Goal: Check status: Check status

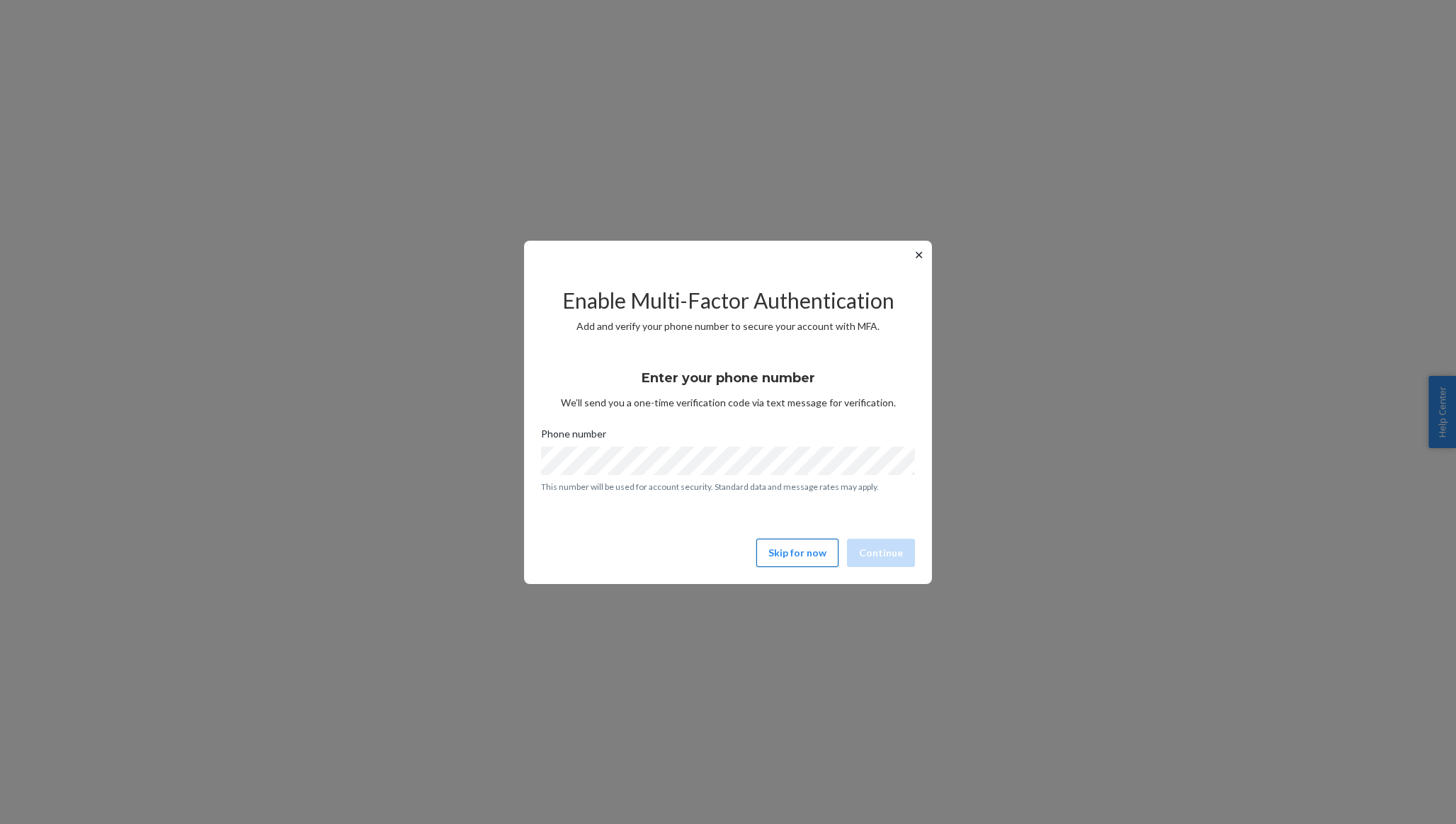
click at [784, 547] on button "Skip for now" at bounding box center [797, 553] width 82 height 28
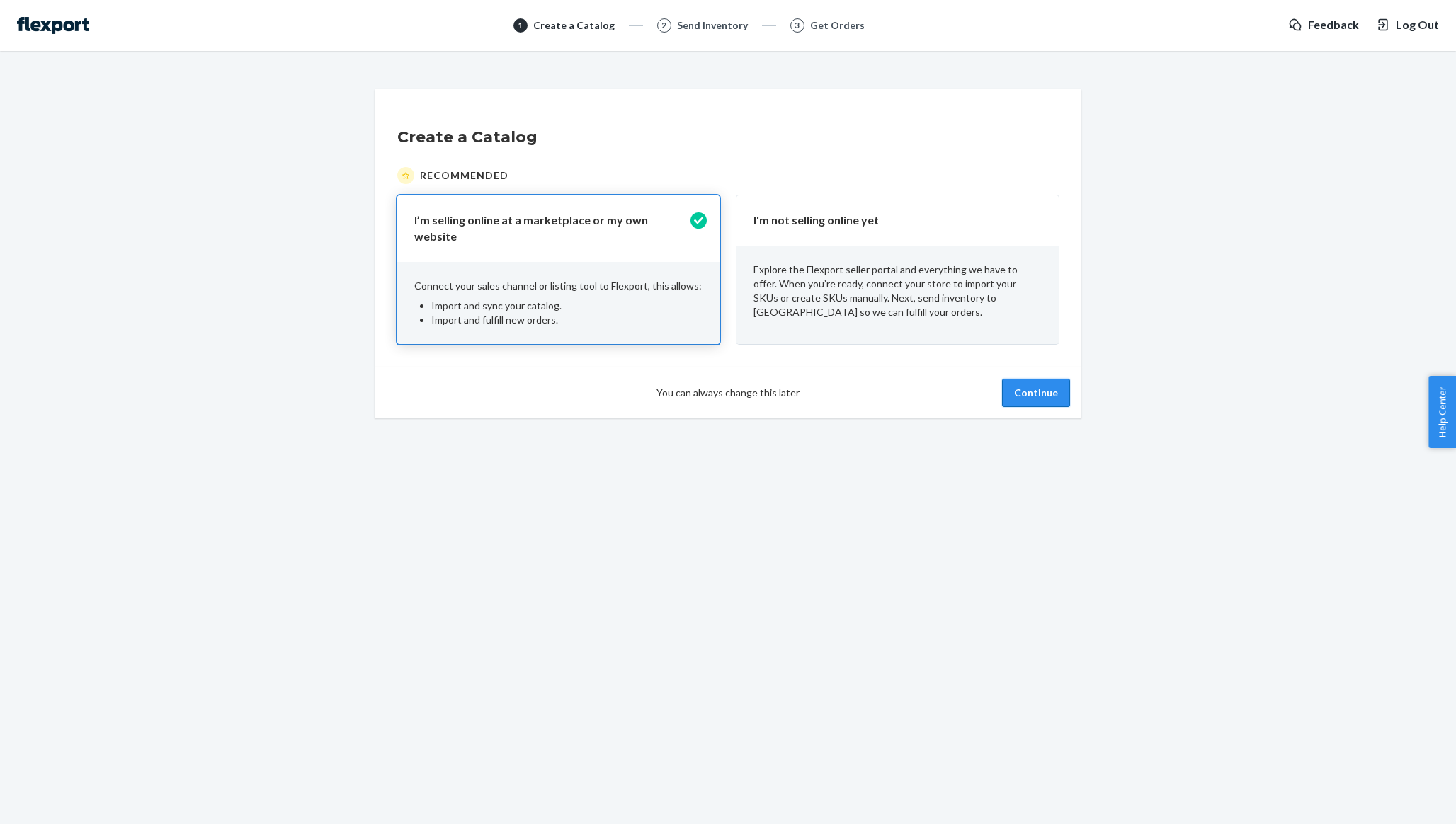
click at [1047, 397] on button "Continue" at bounding box center [1036, 392] width 68 height 28
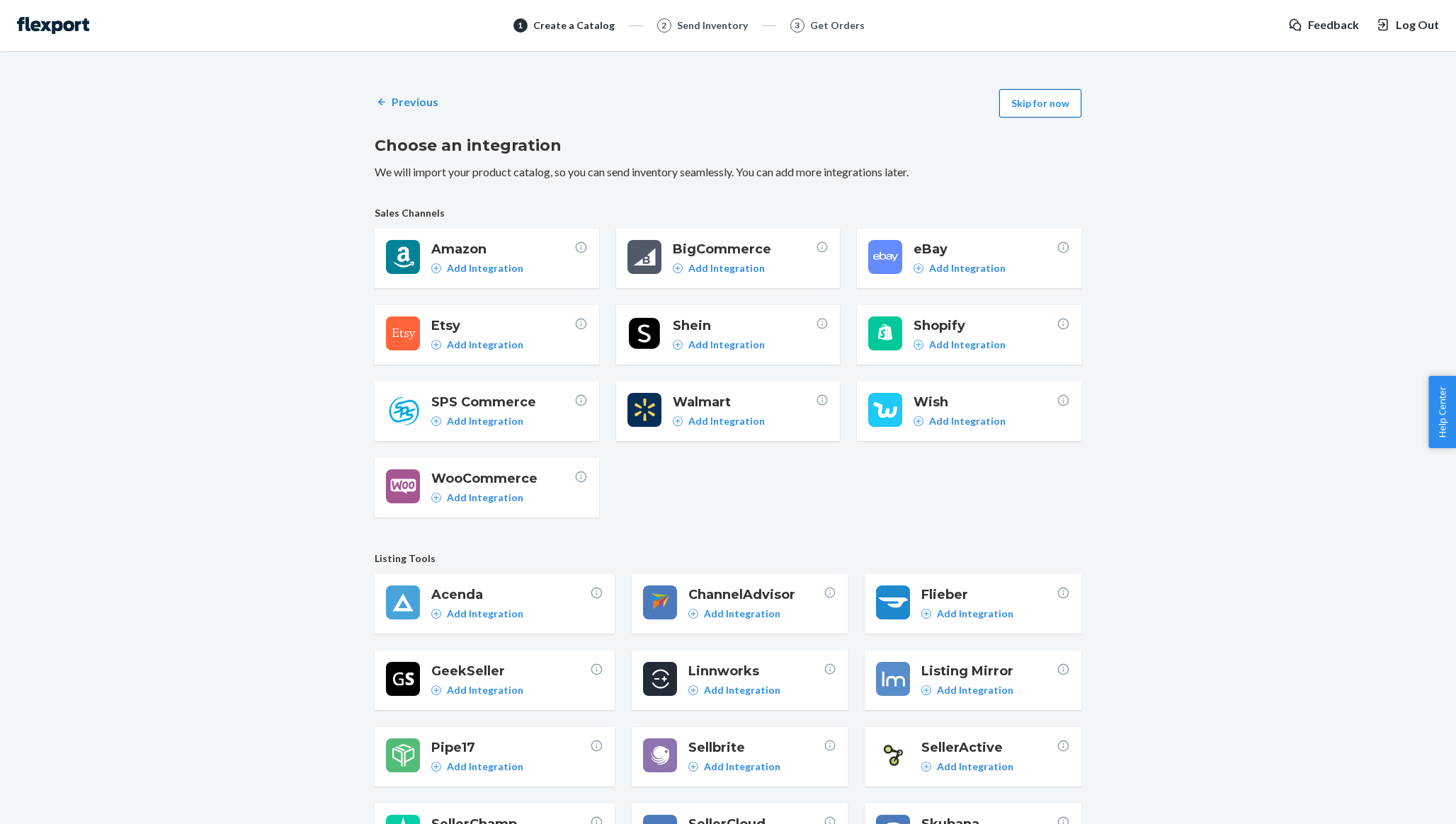
click at [1044, 103] on button "Skip for now" at bounding box center [1040, 103] width 82 height 28
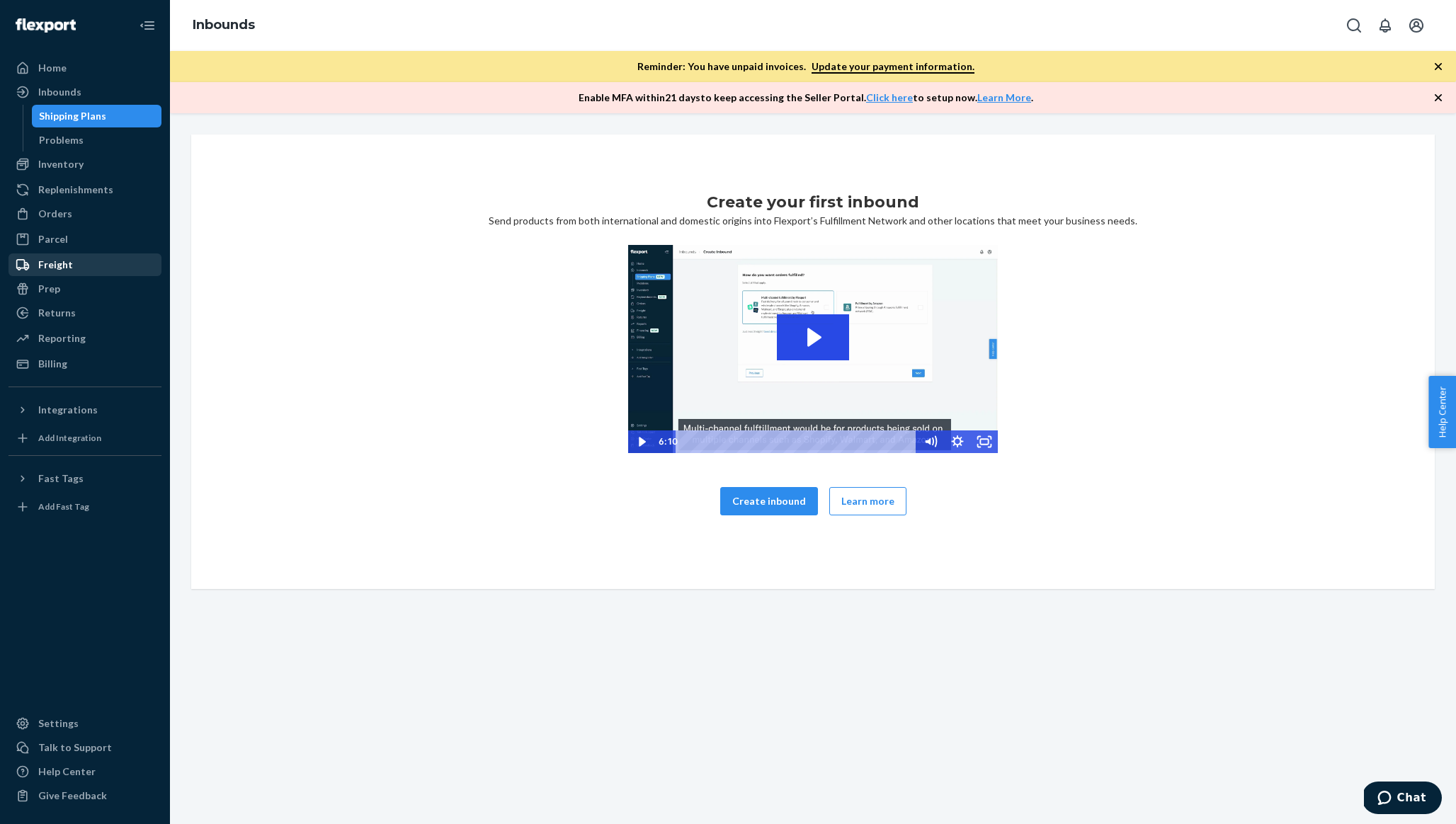
click at [102, 263] on div "Freight" at bounding box center [85, 265] width 150 height 20
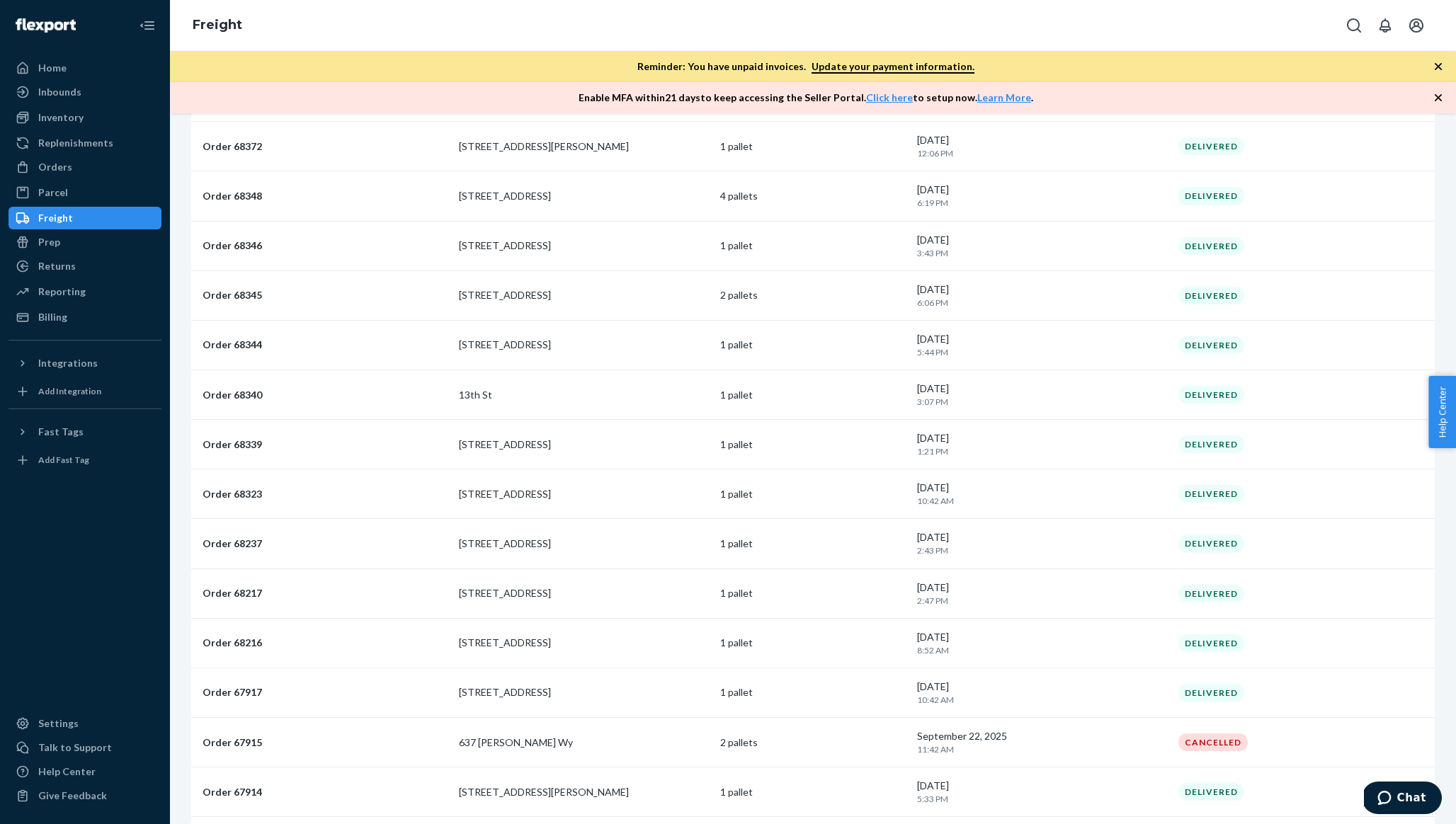
scroll to position [1206, 0]
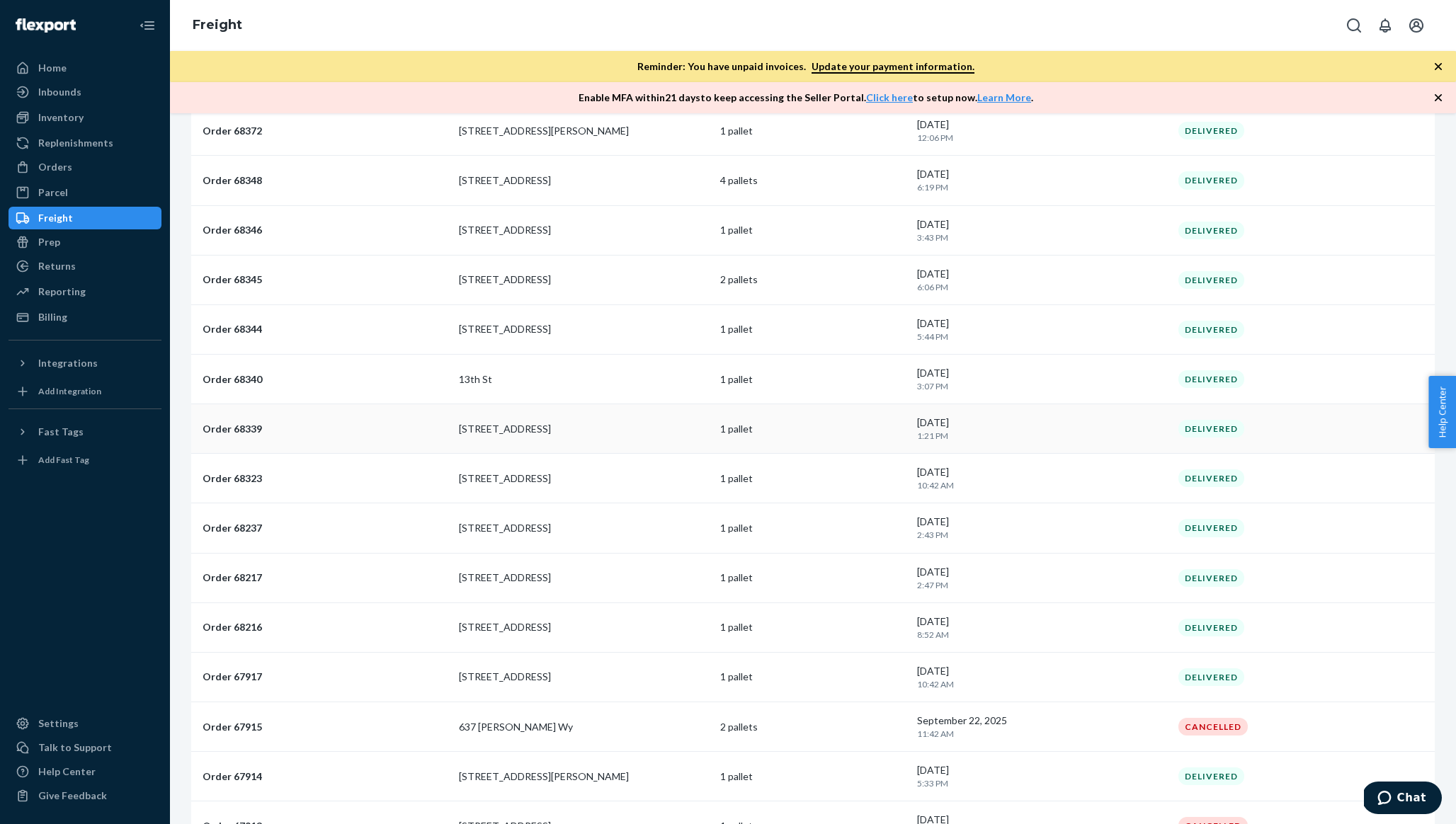
click at [520, 432] on p "[STREET_ADDRESS]" at bounding box center [584, 429] width 251 height 14
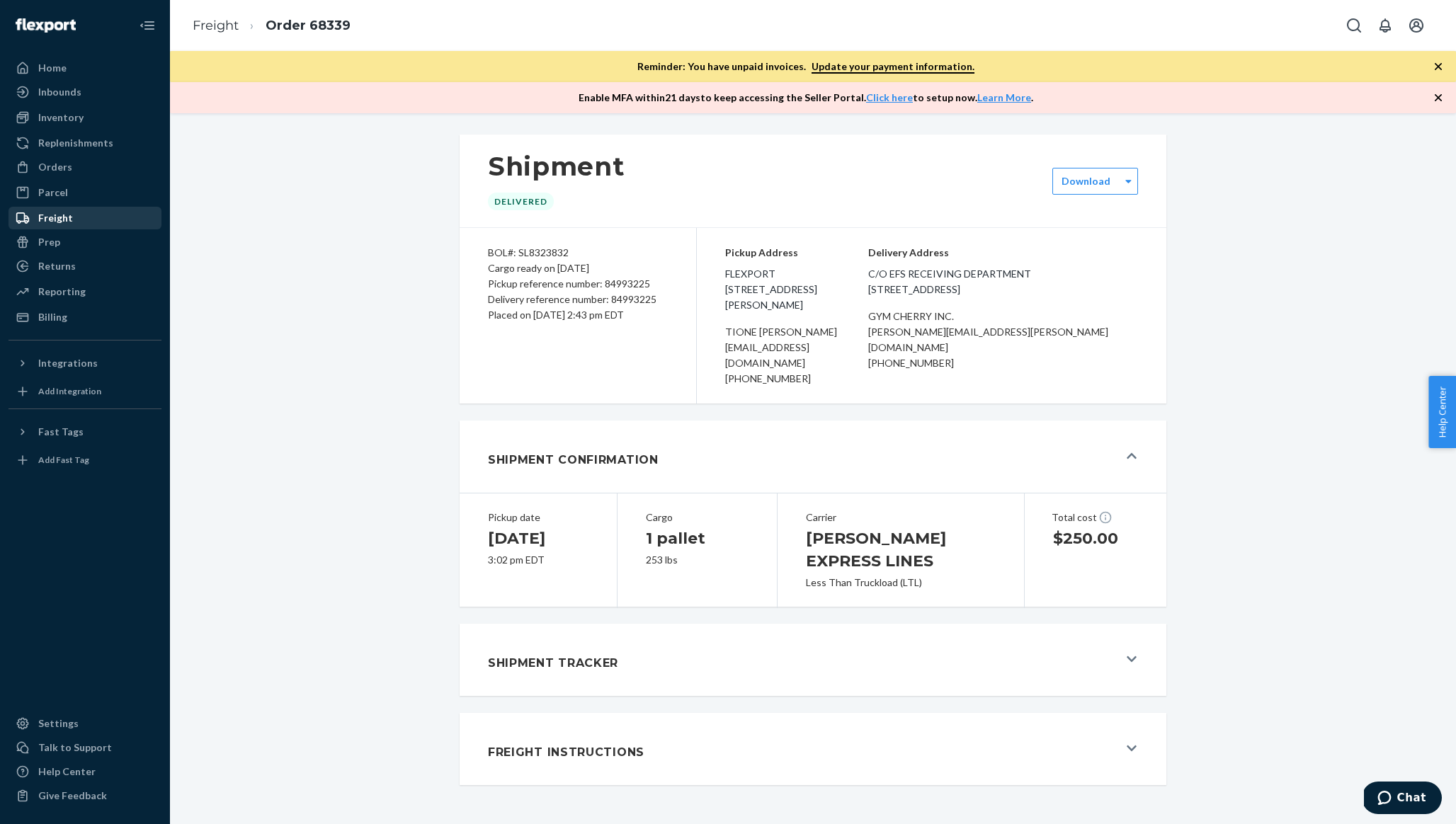
click at [79, 217] on div "Freight" at bounding box center [85, 218] width 150 height 20
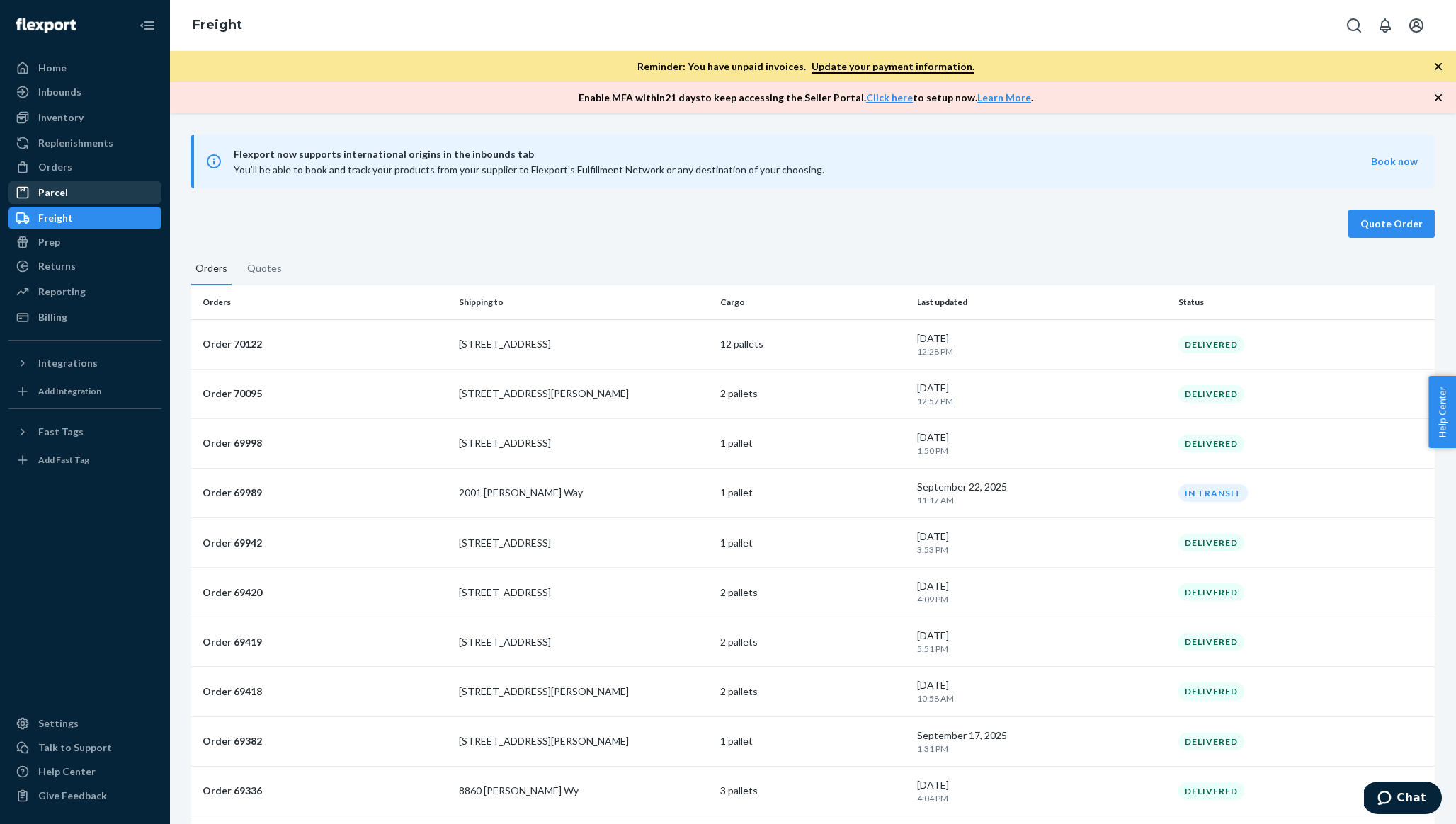
click at [77, 199] on div "Parcel" at bounding box center [85, 192] width 150 height 20
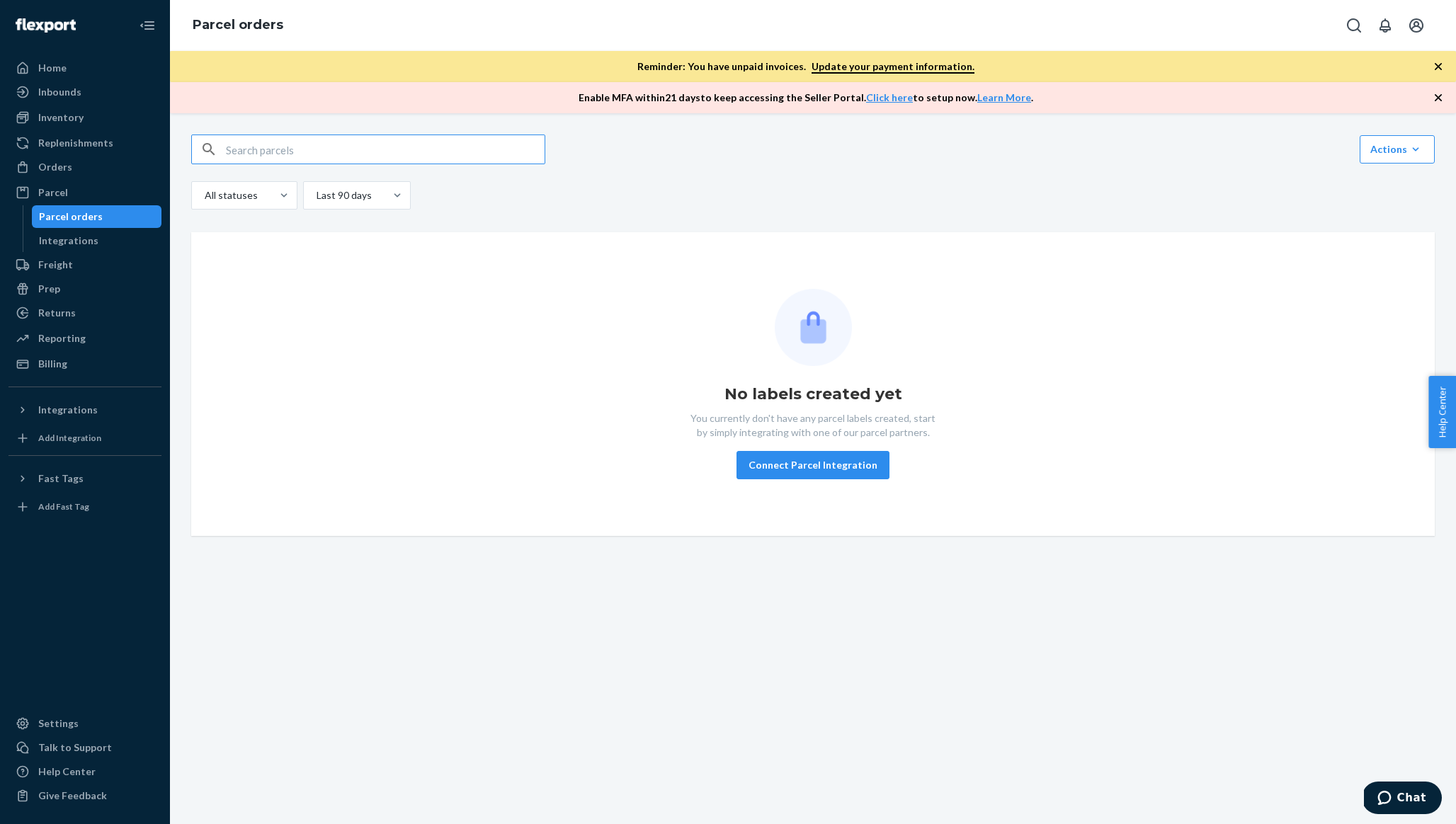
type input "9"
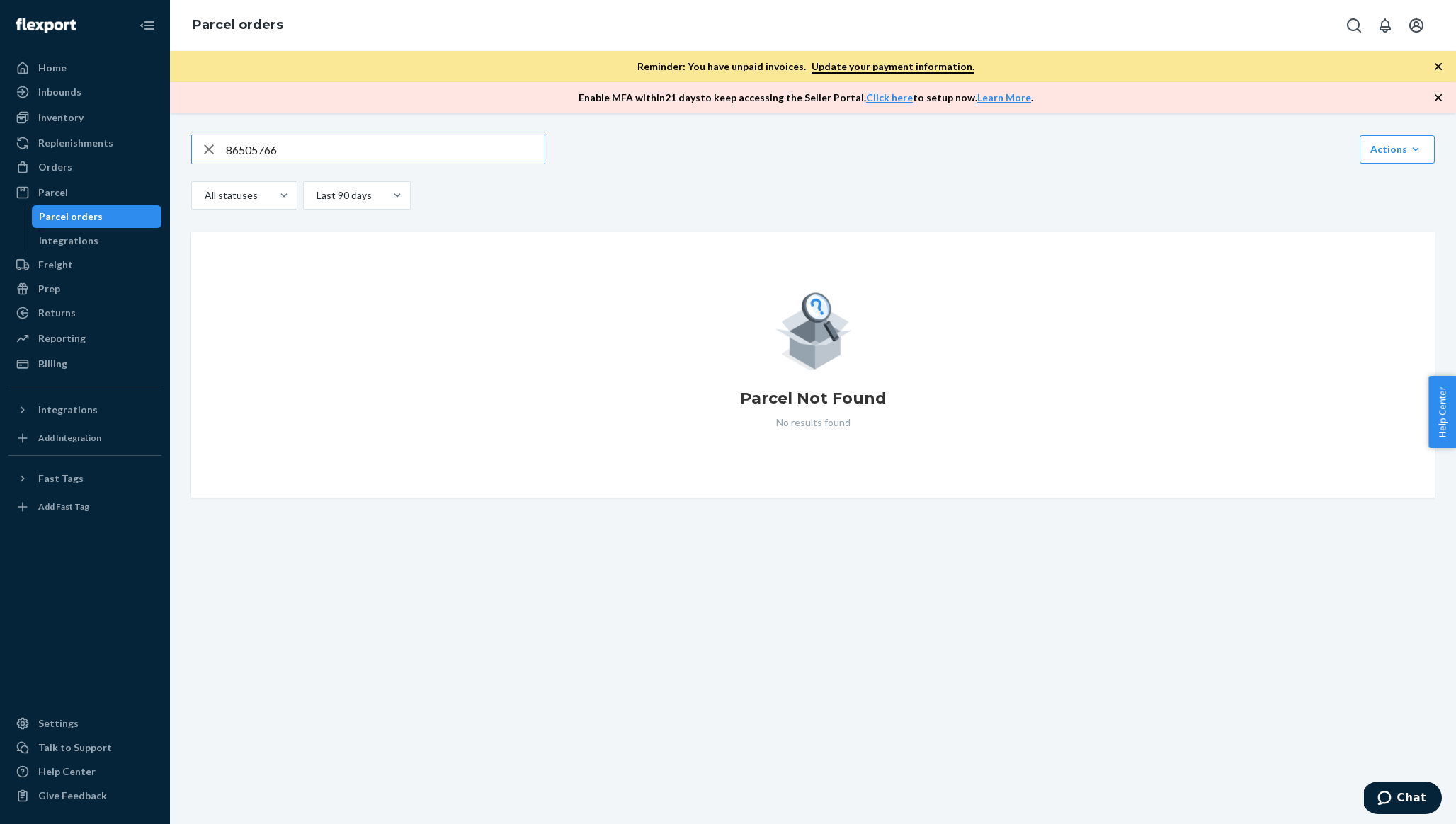
click at [267, 149] on input "86505766" at bounding box center [386, 149] width 319 height 28
type input "86505766"
click at [74, 97] on div "Inbounds" at bounding box center [60, 92] width 43 height 14
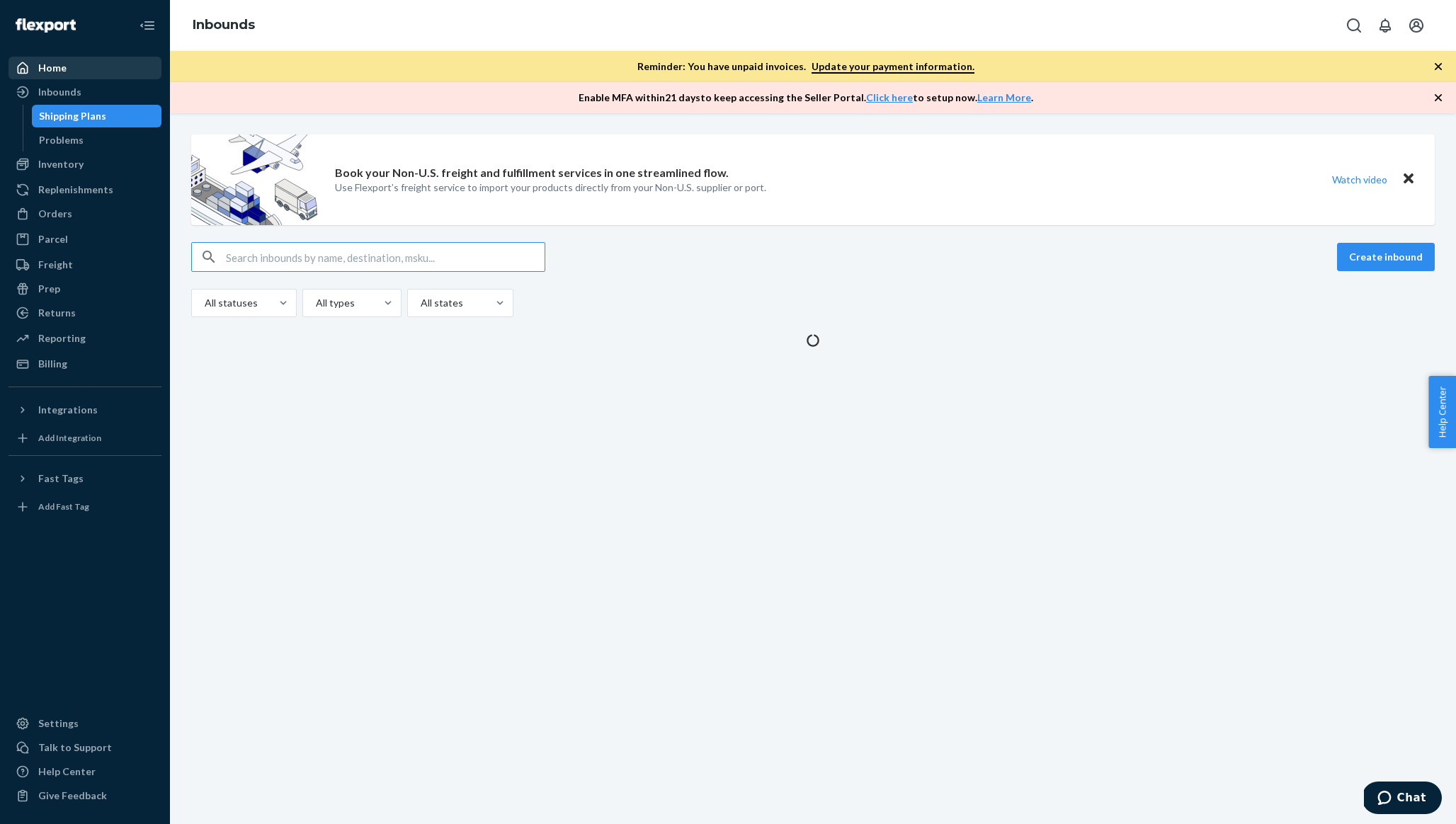
click at [75, 70] on div "Home" at bounding box center [85, 68] width 150 height 20
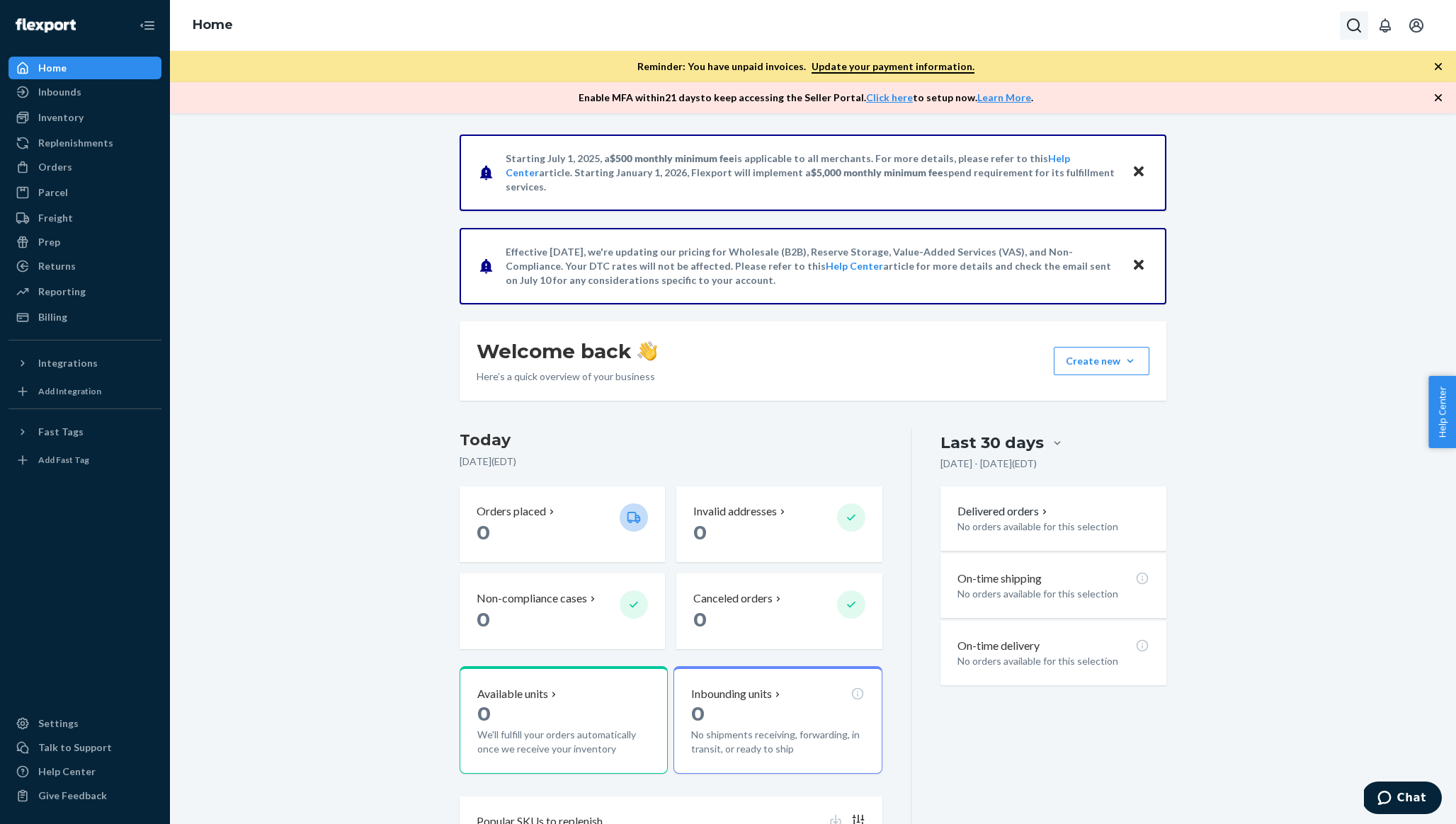
click at [1352, 22] on icon "Open Search Box" at bounding box center [1354, 25] width 17 height 17
click at [1195, 26] on input "Search Input" at bounding box center [1249, 25] width 174 height 14
type input "86505766"
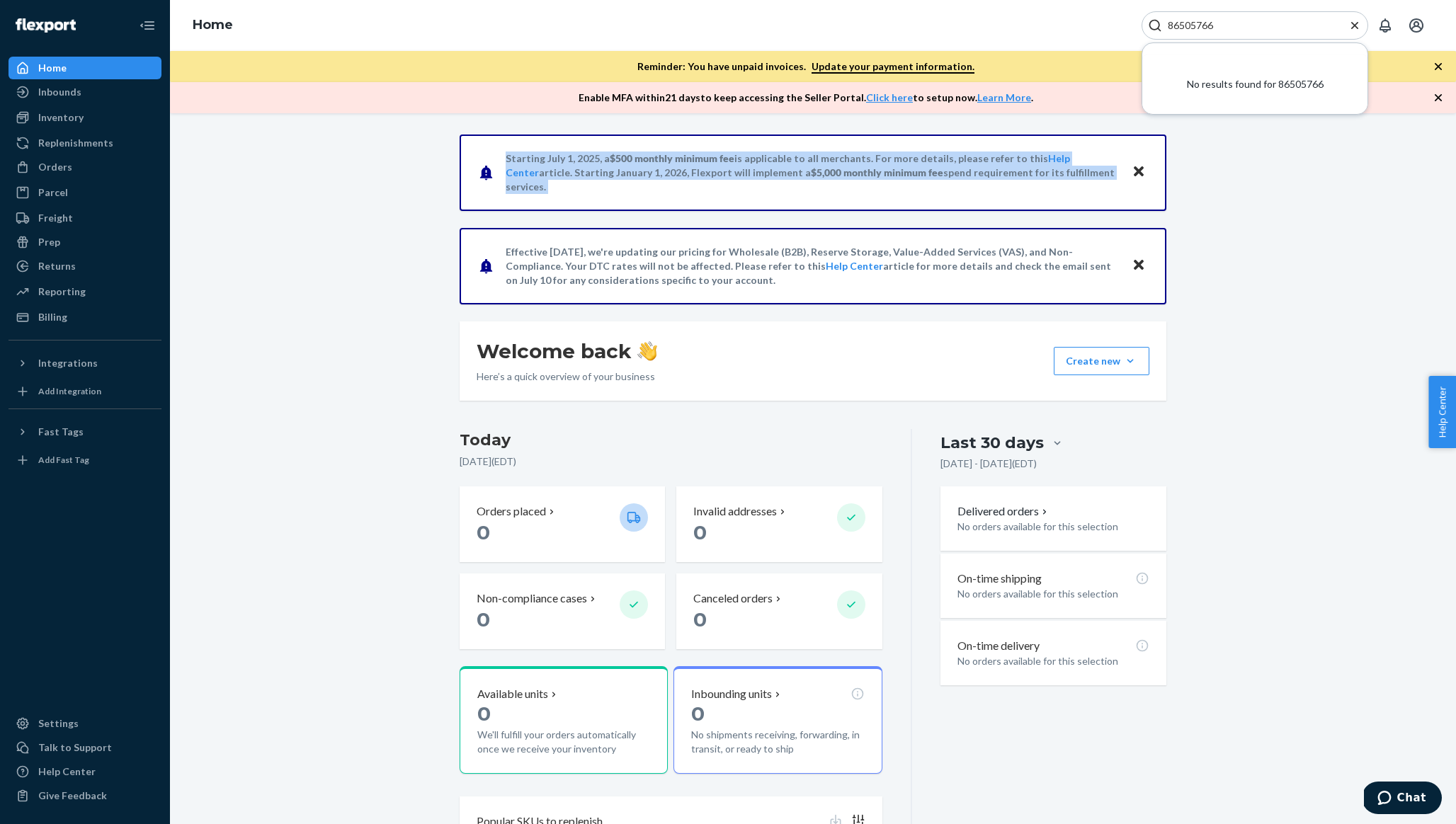
drag, startPoint x: 256, startPoint y: 238, endPoint x: 228, endPoint y: 107, distance: 134.0
click at [220, 117] on div "Starting [DATE], a $500 monthly minimum fee is applicable to all merchants. For…" at bounding box center [813, 469] width 1287 height 711
